Goal: Share content

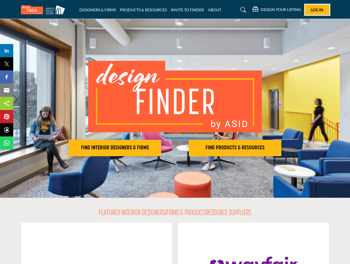
click at [317, 10] on span "Log In" at bounding box center [317, 9] width 12 height 5
click at [115, 148] on h2 "FIND INTERIOR DESIGNERS & FIRMS" at bounding box center [114, 148] width 89 height 7
click at [160, 148] on h2 "FIND PRODUCTS & RESOURCES" at bounding box center [114, 148] width 89 height 7
click at [7, 51] on span "Share" at bounding box center [9, 50] width 16 height 7
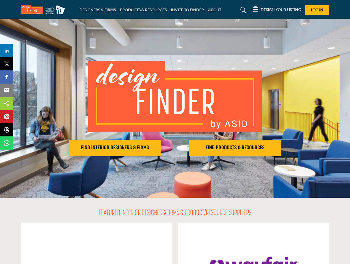
click at [7, 64] on span "Tweet" at bounding box center [9, 64] width 16 height 7
click at [7, 77] on span "Share" at bounding box center [9, 77] width 16 height 7
click at [7, 90] on span "Email" at bounding box center [8, 90] width 15 height 7
click at [7, 104] on span "Share" at bounding box center [9, 103] width 16 height 7
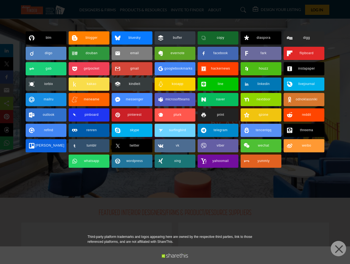
click at [7, 117] on span "Pin" at bounding box center [6, 117] width 10 height 7
